Goal: Task Accomplishment & Management: Use online tool/utility

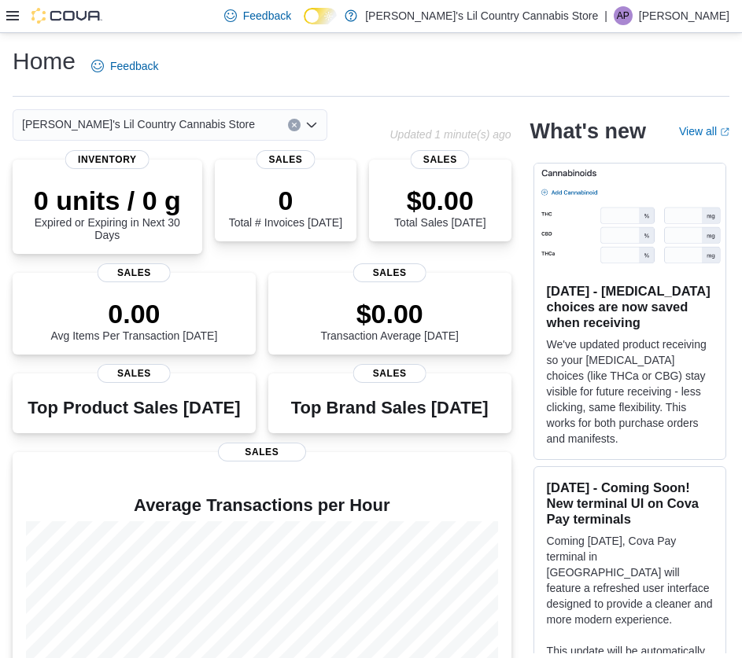
click at [17, 20] on icon at bounding box center [12, 15] width 13 height 9
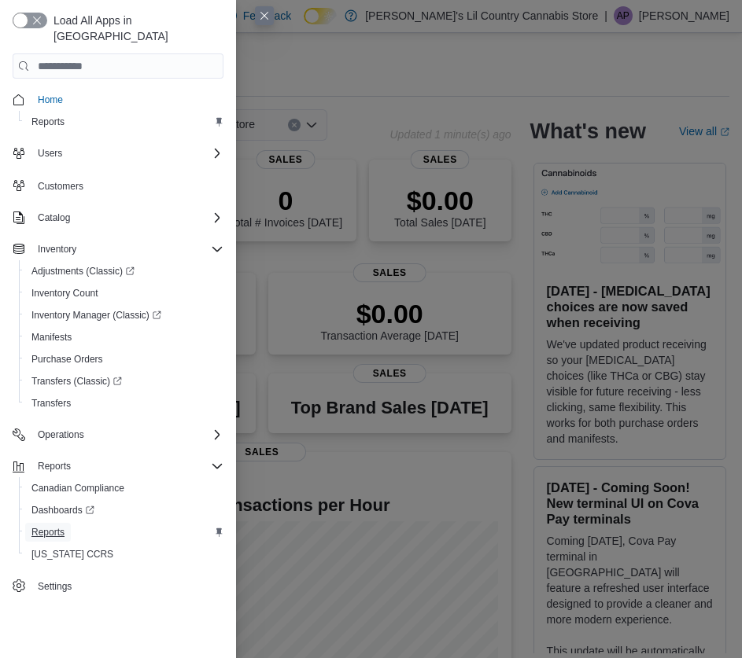
click at [65, 523] on link "Reports" at bounding box center [48, 532] width 46 height 19
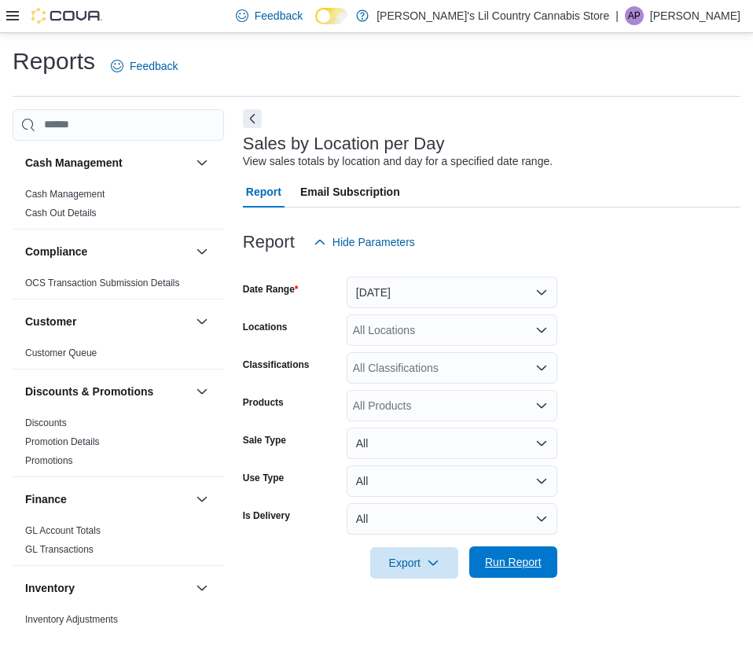
click at [513, 559] on span "Run Report" at bounding box center [513, 562] width 57 height 16
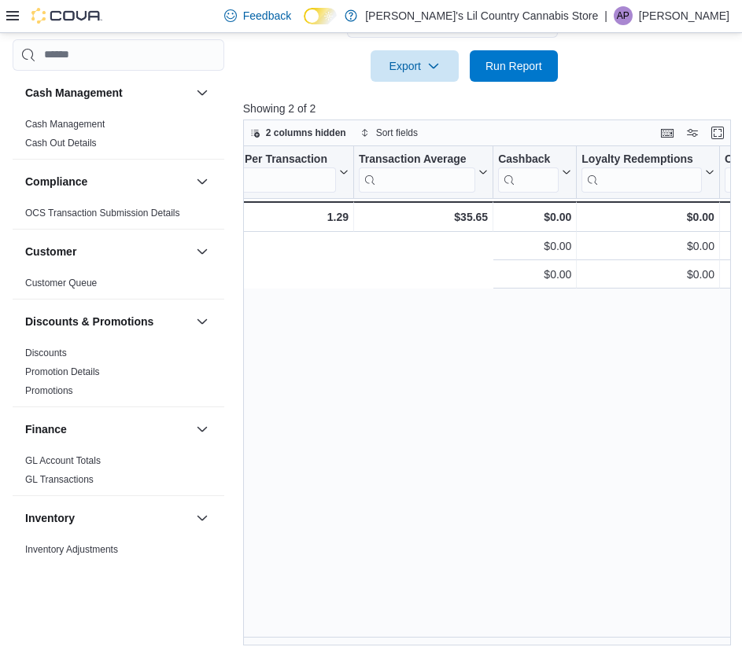
scroll to position [0, 2212]
